Goal: Information Seeking & Learning: Find contact information

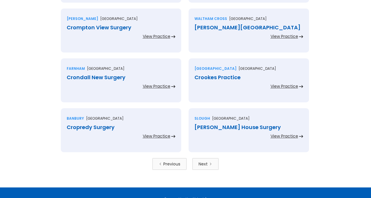
scroll to position [1255, 0]
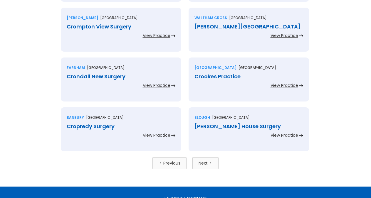
click at [203, 164] on div "Next" at bounding box center [202, 163] width 9 height 6
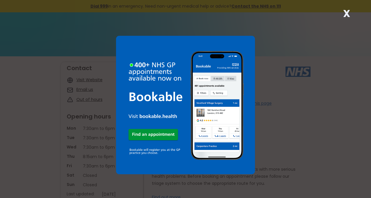
click at [348, 16] on strong "X" at bounding box center [346, 13] width 7 height 14
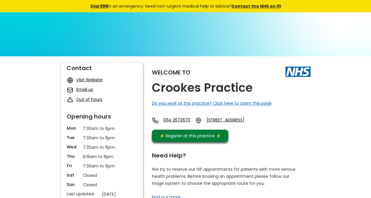
click at [260, 89] on div "Welcome to Crookes Practice Do you work at this practice? Click here to claim t…" at bounding box center [231, 103] width 159 height 83
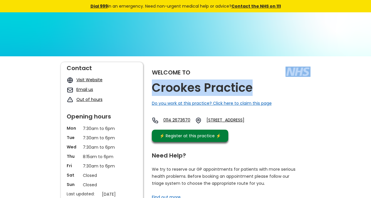
copy div "Crookes Practice"
drag, startPoint x: 257, startPoint y: 87, endPoint x: 251, endPoint y: 89, distance: 6.2
click at [251, 89] on div "Welcome to Crookes Practice Do you work at this practice? Click here to claim t…" at bounding box center [231, 103] width 159 height 83
copy link "S10 1gn,"
drag, startPoint x: 263, startPoint y: 131, endPoint x: 249, endPoint y: 127, distance: 14.7
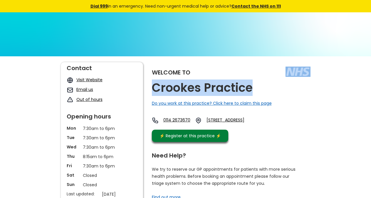
click at [249, 127] on div "0114 2673670 203 School Road, Sheffield, South Yorkshire, S10 1gn, England" at bounding box center [206, 122] width 109 height 10
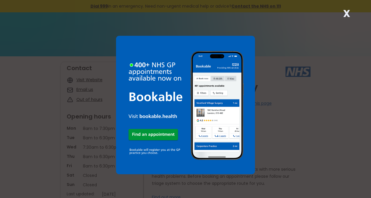
click at [347, 15] on strong "X" at bounding box center [346, 13] width 7 height 14
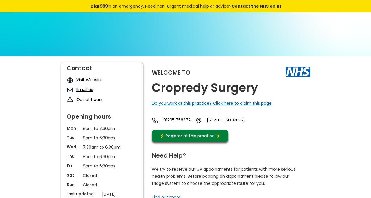
click at [264, 87] on div "Welcome to Cropredy Surgery Do you work at this practice? Click here to claim t…" at bounding box center [231, 103] width 159 height 83
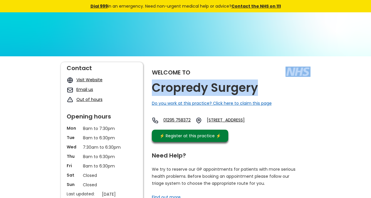
copy div "Cropredy Surgery"
drag, startPoint x: 259, startPoint y: 88, endPoint x: 235, endPoint y: 79, distance: 26.1
click at [253, 92] on div "Welcome to Cropredy Surgery Do you work at this practice? Click here to claim t…" at bounding box center [231, 103] width 159 height 83
copy link "Ox17 1fb"
drag, startPoint x: 268, startPoint y: 129, endPoint x: 252, endPoint y: 127, distance: 16.3
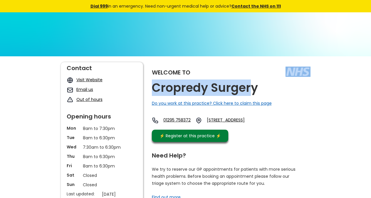
click at [252, 127] on div "01295 758372 [STREET_ADDRESS]" at bounding box center [207, 122] width 110 height 10
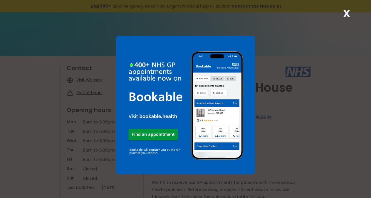
click at [349, 12] on strong "X" at bounding box center [346, 13] width 7 height 14
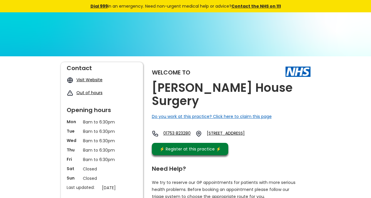
click at [295, 91] on div "Welcome to Crosby House Surgery Do you work at this practice? Click here to cla…" at bounding box center [231, 110] width 159 height 96
click at [283, 88] on h2 "Crosby House Surgery" at bounding box center [231, 94] width 159 height 26
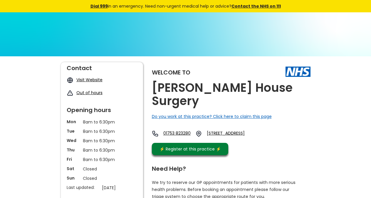
click at [283, 88] on h2 "Crosby House Surgery" at bounding box center [231, 94] width 159 height 26
drag, startPoint x: 242, startPoint y: 130, endPoint x: 227, endPoint y: 129, distance: 15.6
click at [227, 130] on div "01753 823280 91 Stoke Poges Lane, Slough, Berkshire, Sl1 3ny, England" at bounding box center [207, 135] width 110 height 10
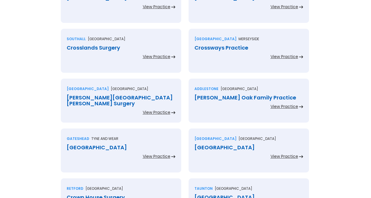
scroll to position [300, 0]
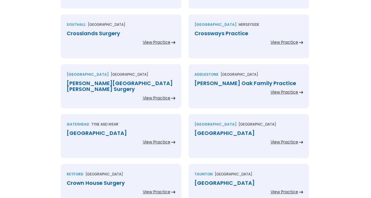
click at [150, 82] on div "Crouch Hall Road Surgery" at bounding box center [121, 86] width 109 height 12
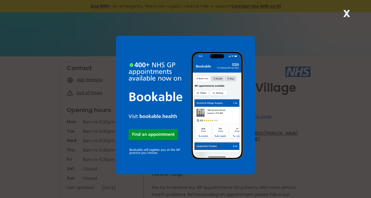
click at [347, 14] on strong "X" at bounding box center [346, 13] width 7 height 14
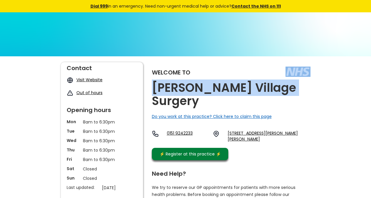
copy div "[PERSON_NAME] Village Surgery"
drag, startPoint x: 303, startPoint y: 90, endPoint x: 285, endPoint y: 90, distance: 18.8
click at [285, 90] on div "Welcome to Crosby Village Surgery Do you work at this practice? Click here to c…" at bounding box center [231, 112] width 159 height 101
drag, startPoint x: 267, startPoint y: 133, endPoint x: 253, endPoint y: 129, distance: 15.5
click at [253, 129] on div "Welcome to Crosby Village Surgery Do you work at this practice? Click here to c…" at bounding box center [231, 112] width 159 height 101
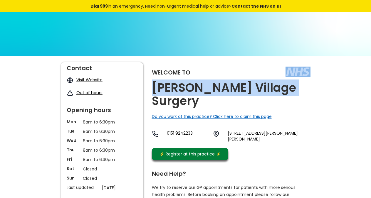
copy link "L23 2te,"
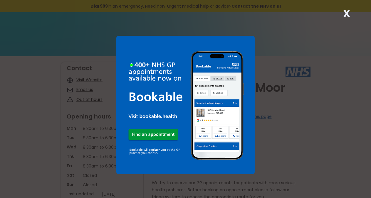
click at [348, 11] on strong "X" at bounding box center [346, 13] width 7 height 14
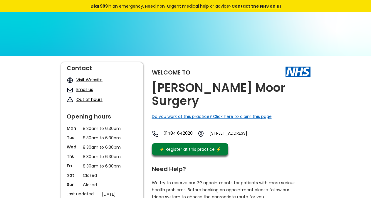
click at [301, 89] on div "Welcome to Crosland Moor Surgery Do you work at this practice? Click here to cl…" at bounding box center [231, 110] width 159 height 96
click at [294, 90] on div "Welcome to Crosland Moor Surgery Do you work at this practice? Click here to cl…" at bounding box center [231, 110] width 159 height 96
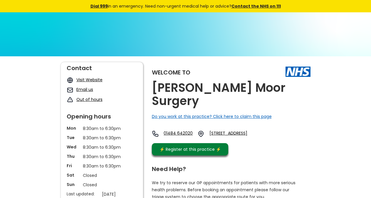
click at [288, 90] on h2 "Crosland Moor Surgery" at bounding box center [231, 94] width 159 height 26
drag, startPoint x: 265, startPoint y: 131, endPoint x: 248, endPoint y: 128, distance: 16.4
click at [248, 130] on div "01484 642020 11 Park Road West, Huddersfield, West Yorkshire, Hd4 5rx, England" at bounding box center [210, 135] width 116 height 10
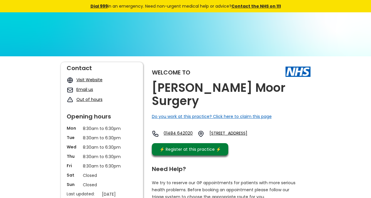
copy link "Hd4 5rx,"
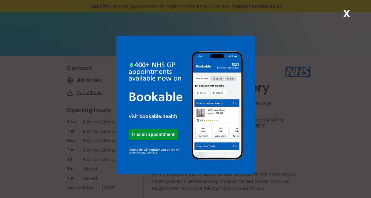
click at [350, 12] on div "X" at bounding box center [347, 16] width 12 height 12
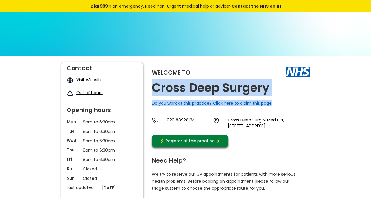
drag, startPoint x: 272, startPoint y: 92, endPoint x: 151, endPoint y: 93, distance: 121.0
click at [176, 87] on h2 "Cross Deep Surgery" at bounding box center [210, 87] width 117 height 13
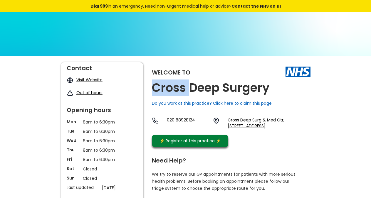
click at [176, 87] on h2 "Cross Deep Surgery" at bounding box center [210, 87] width 117 height 13
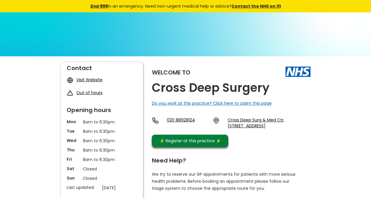
click at [176, 87] on h2 "Cross Deep Surgery" at bounding box center [210, 87] width 117 height 13
copy link "Tw1 4qp, England"
drag, startPoint x: 310, startPoint y: 133, endPoint x: 291, endPoint y: 128, distance: 19.2
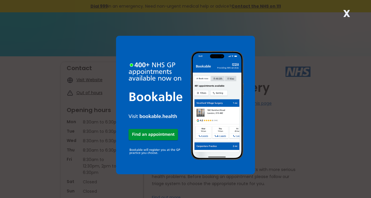
click at [344, 11] on strong "X" at bounding box center [346, 13] width 7 height 14
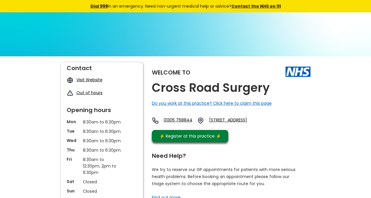
scroll to position [30, 0]
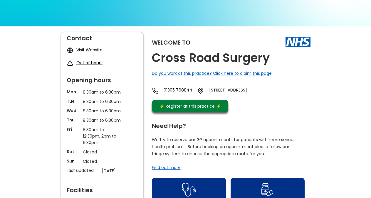
click at [275, 60] on div "Welcome to [GEOGRAPHIC_DATA] Surgery Do you work at this practice? Click here t…" at bounding box center [231, 73] width 159 height 83
click at [270, 60] on div "Welcome to [GEOGRAPHIC_DATA] Surgery Do you work at this practice? Click here t…" at bounding box center [231, 73] width 159 height 83
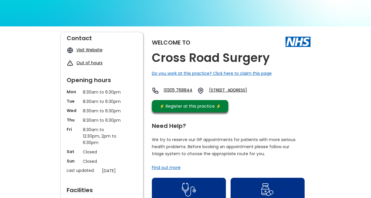
click at [270, 60] on div "Welcome to [GEOGRAPHIC_DATA] Surgery Do you work at this practice? Click here t…" at bounding box center [231, 73] width 159 height 83
click at [262, 60] on h2 "Cross Road Surgery" at bounding box center [211, 57] width 118 height 13
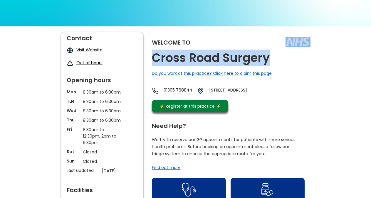
copy div "Cross Road Surgery"
drag, startPoint x: 272, startPoint y: 60, endPoint x: 266, endPoint y: 58, distance: 6.7
click at [266, 58] on div "Welcome to [GEOGRAPHIC_DATA] Surgery Do you work at this practice? Click here t…" at bounding box center [231, 73] width 159 height 83
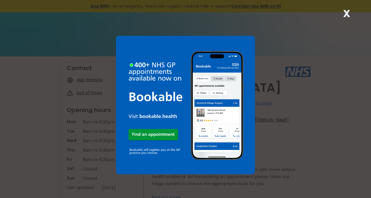
click at [348, 12] on strong "X" at bounding box center [346, 13] width 7 height 14
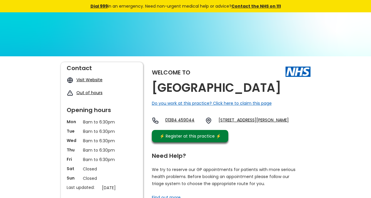
copy div "Cross Street Health Centre"
drag, startPoint x: 312, startPoint y: 89, endPoint x: 120, endPoint y: 8, distance: 208.2
copy link ", Dy1 1rn, Eng"
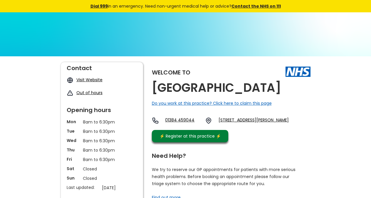
drag, startPoint x: 240, startPoint y: 135, endPoint x: 300, endPoint y: 121, distance: 61.1
click at [300, 121] on div "Welcome to Cross Street Health Centre Do you work at this practice? Click here …" at bounding box center [231, 103] width 159 height 83
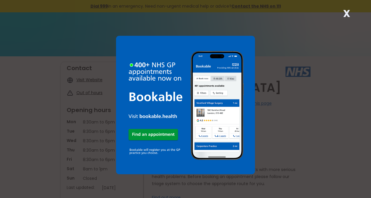
click at [349, 13] on strong "X" at bounding box center [346, 13] width 7 height 14
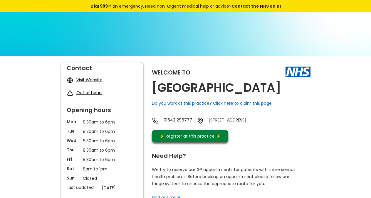
click at [297, 89] on div "Welcome to Crossfell Health Centre Do you work at this practice? Click here to …" at bounding box center [231, 103] width 159 height 83
click at [289, 91] on div "Welcome to Crossfell Health Centre Do you work at this practice? Click here to …" at bounding box center [231, 103] width 159 height 83
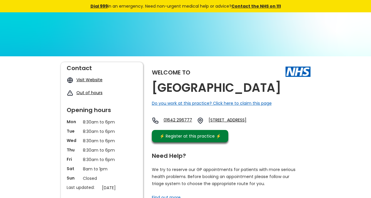
click at [292, 90] on div "Welcome to Crossfell Health Centre Do you work at this practice? Click here to …" at bounding box center [231, 103] width 159 height 83
copy img
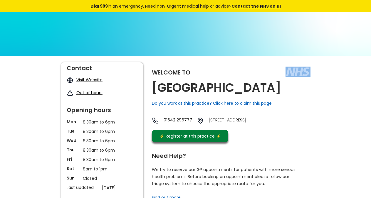
drag, startPoint x: 292, startPoint y: 90, endPoint x: 229, endPoint y: 88, distance: 62.8
click at [229, 88] on div "Welcome to Crossfell Health Centre Do you work at this practice? Click here to …" at bounding box center [231, 103] width 159 height 83
drag, startPoint x: 299, startPoint y: 135, endPoint x: 280, endPoint y: 129, distance: 19.0
click at [266, 127] on div "01642 296777 Crossfell Road, Berwick Hills, Middlesbrough, Cleveland, Ts3 7rl, …" at bounding box center [209, 122] width 114 height 10
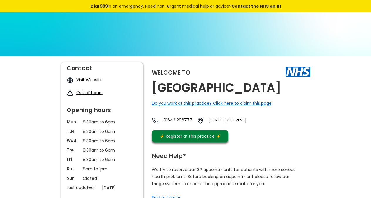
click at [265, 124] on link "Crossfell Road, Berwick Hills, Middlesbrough, Cleveland, Ts3 7rl, England" at bounding box center [236, 120] width 57 height 7
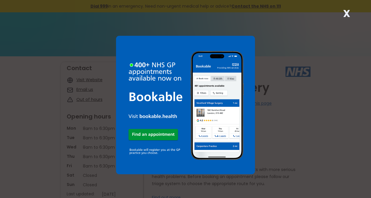
click at [346, 11] on strong "X" at bounding box center [346, 13] width 7 height 14
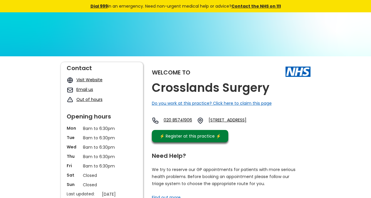
click at [272, 85] on div "Welcome to Crosslands Surgery Do you work at this practice? Click here to claim…" at bounding box center [231, 103] width 159 height 83
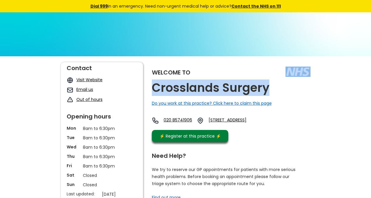
copy div "Crosslands Surgery"
drag, startPoint x: 272, startPoint y: 89, endPoint x: 237, endPoint y: 75, distance: 37.9
click at [263, 89] on div "Welcome to Crosslands Surgery Do you work at this practice? Click here to claim…" at bounding box center [231, 103] width 159 height 83
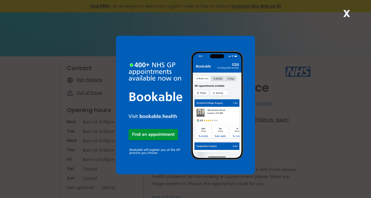
click at [349, 15] on strong "X" at bounding box center [346, 13] width 7 height 14
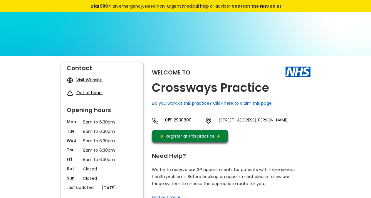
click at [271, 91] on div "Welcome to Crossways Practice Do you work at this practice? Click here to claim…" at bounding box center [231, 103] width 159 height 83
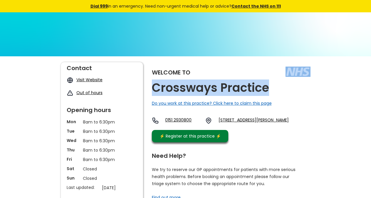
drag, startPoint x: 272, startPoint y: 90, endPoint x: 266, endPoint y: 92, distance: 6.2
click at [266, 92] on div "Welcome to Crossways Practice Do you work at this practice? Click here to claim…" at bounding box center [231, 103] width 159 height 83
copy div "Crossways Practice"
copy link "L23 0qw"
drag, startPoint x: 289, startPoint y: 132, endPoint x: 272, endPoint y: 128, distance: 17.2
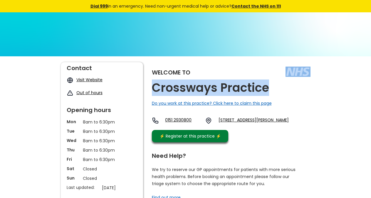
click at [272, 128] on div "Welcome to Crossways Practice Do you work at this practice? Click here to claim…" at bounding box center [231, 103] width 159 height 83
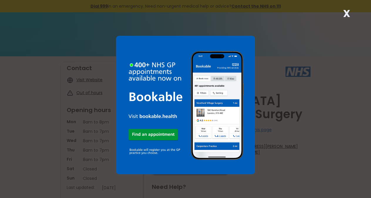
click at [347, 11] on strong "X" at bounding box center [346, 13] width 7 height 14
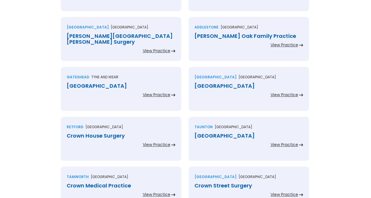
scroll to position [359, 0]
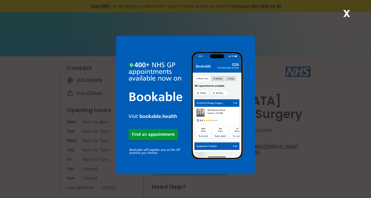
click at [349, 13] on strong "X" at bounding box center [346, 13] width 7 height 14
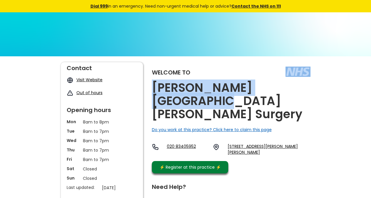
copy div "[PERSON_NAME][GEOGRAPHIC_DATA][PERSON_NAME] Surgery"
drag, startPoint x: 309, startPoint y: 89, endPoint x: 303, endPoint y: 92, distance: 6.7
click at [303, 92] on div "Welcome to [PERSON_NAME][GEOGRAPHIC_DATA][PERSON_NAME] Surgery Do you work at t…" at bounding box center [231, 119] width 159 height 114
copy link "N8 8hj"
drag, startPoint x: 274, startPoint y: 131, endPoint x: 262, endPoint y: 129, distance: 12.8
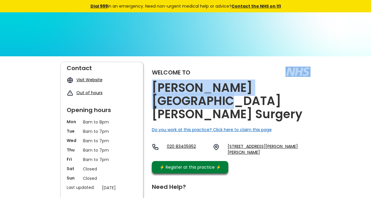
click at [262, 144] on div "020 83405952 [STREET_ADDRESS][PERSON_NAME][PERSON_NAME]" at bounding box center [231, 151] width 159 height 15
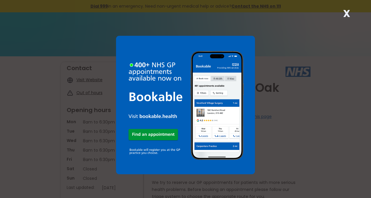
click at [349, 13] on strong "X" at bounding box center [346, 13] width 7 height 14
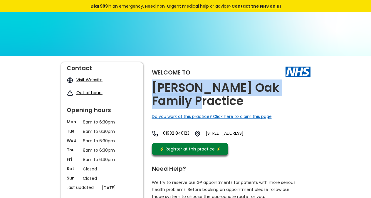
copy h2 "[PERSON_NAME] Oak Family Practice"
drag, startPoint x: 207, startPoint y: 101, endPoint x: 152, endPoint y: 89, distance: 56.8
copy link "Kt15 2bh, E"
drag, startPoint x: 239, startPoint y: 146, endPoint x: 302, endPoint y: 132, distance: 64.6
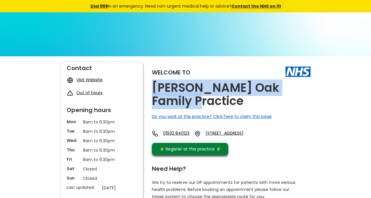
click at [302, 132] on div "Welcome to [PERSON_NAME] Oak Family Practice Do you work at this practice? Clic…" at bounding box center [231, 110] width 159 height 96
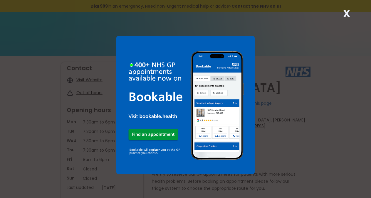
click at [343, 11] on strong "X" at bounding box center [346, 13] width 7 height 14
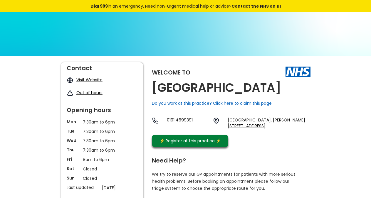
click at [253, 92] on h2 "[GEOGRAPHIC_DATA]" at bounding box center [216, 87] width 129 height 13
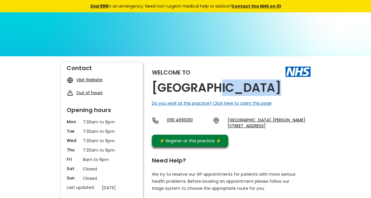
click at [253, 92] on h2 "[GEOGRAPHIC_DATA]" at bounding box center [216, 87] width 129 height 13
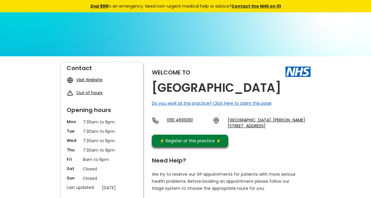
click at [253, 92] on h2 "[GEOGRAPHIC_DATA]" at bounding box center [216, 87] width 129 height 13
copy link "Ne10 9qg, E"
drag, startPoint x: 262, startPoint y: 140, endPoint x: 241, endPoint y: 136, distance: 21.9
click at [241, 136] on div "Welcome to [GEOGRAPHIC_DATA] Do you work at this practice? Click here to claim …" at bounding box center [231, 106] width 159 height 88
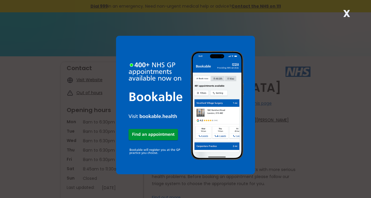
click at [345, 13] on strong "X" at bounding box center [346, 13] width 7 height 14
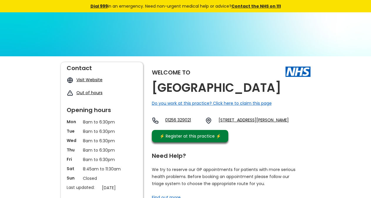
copy h2 "[GEOGRAPHIC_DATA]"
drag, startPoint x: 186, startPoint y: 102, endPoint x: 149, endPoint y: 87, distance: 39.8
copy link "Rg21 7an, E"
drag, startPoint x: 248, startPoint y: 150, endPoint x: 224, endPoint y: 147, distance: 24.2
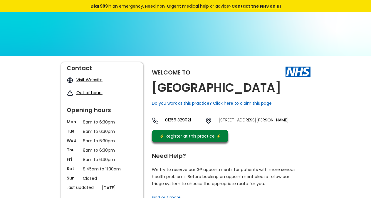
click at [224, 127] on div "01256 329021 [STREET_ADDRESS][PERSON_NAME]" at bounding box center [220, 122] width 137 height 10
